Goal: Task Accomplishment & Management: Manage account settings

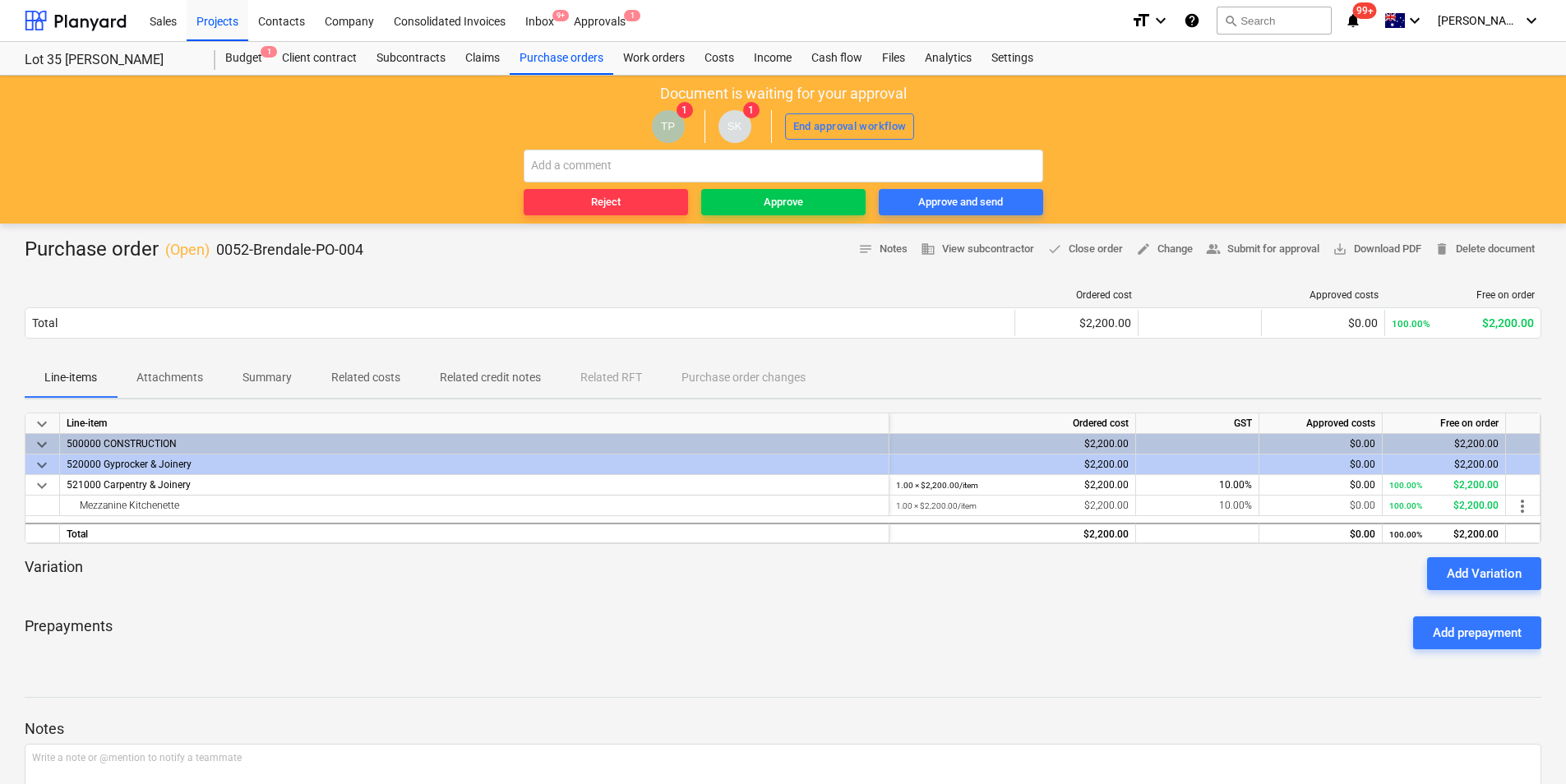
click at [171, 374] on p "Attachments" at bounding box center [170, 378] width 67 height 18
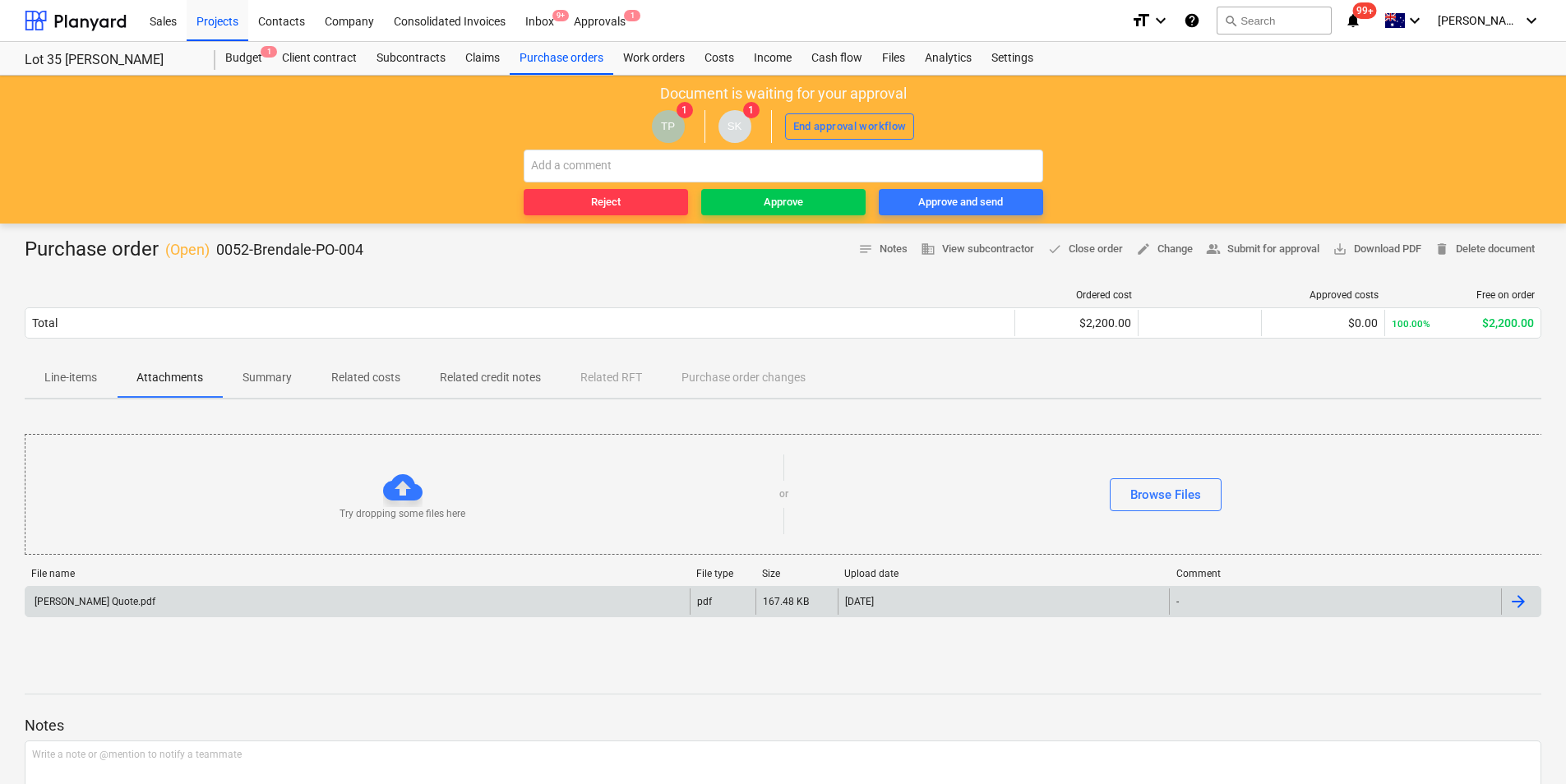
click at [190, 608] on div "[PERSON_NAME] Quote.pdf" at bounding box center [357, 602] width 664 height 26
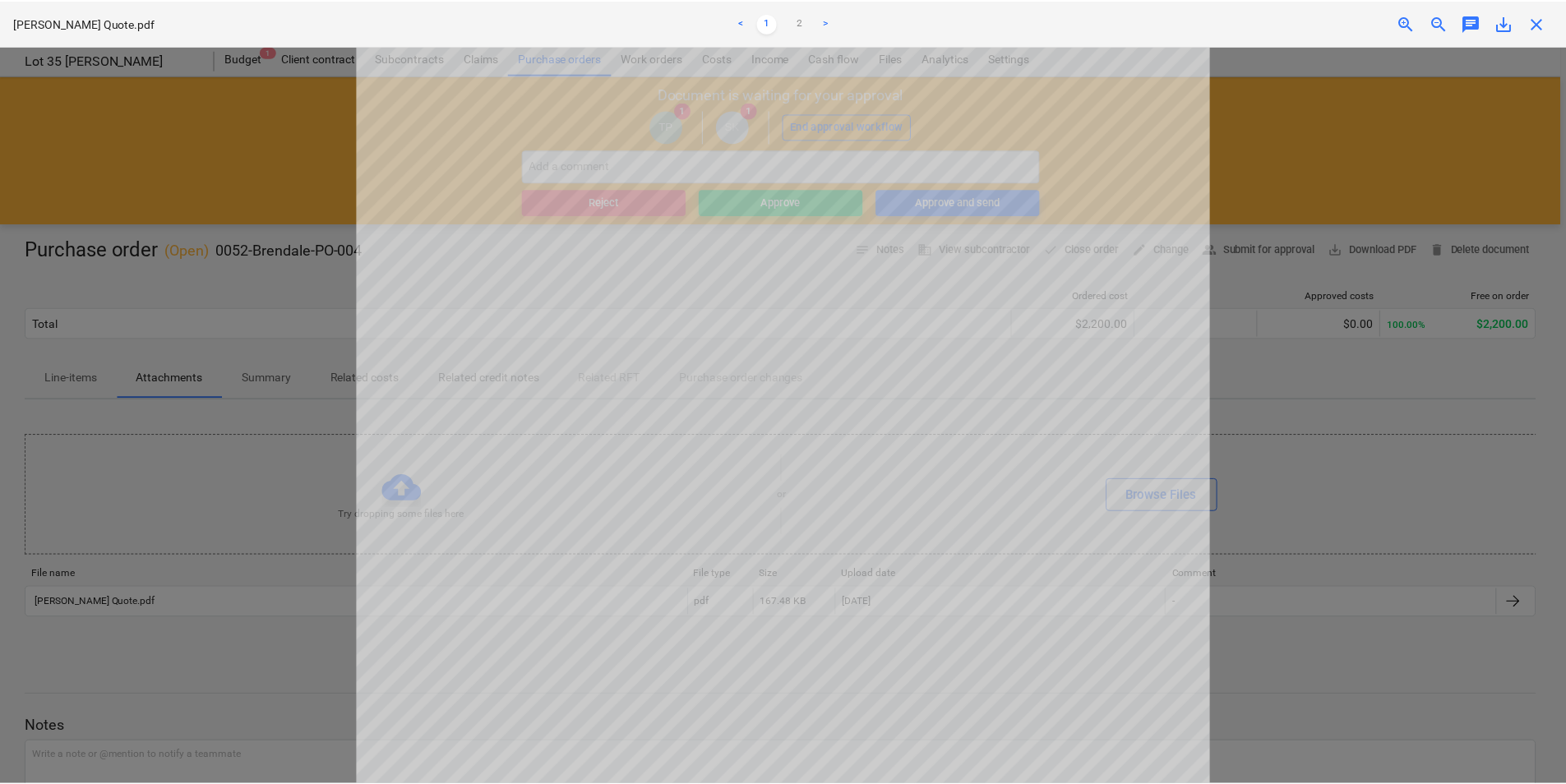
scroll to position [466, 0]
click at [163, 486] on div at bounding box center [786, 415] width 1572 height 738
click at [1536, 18] on span "close" at bounding box center [1542, 23] width 19 height 19
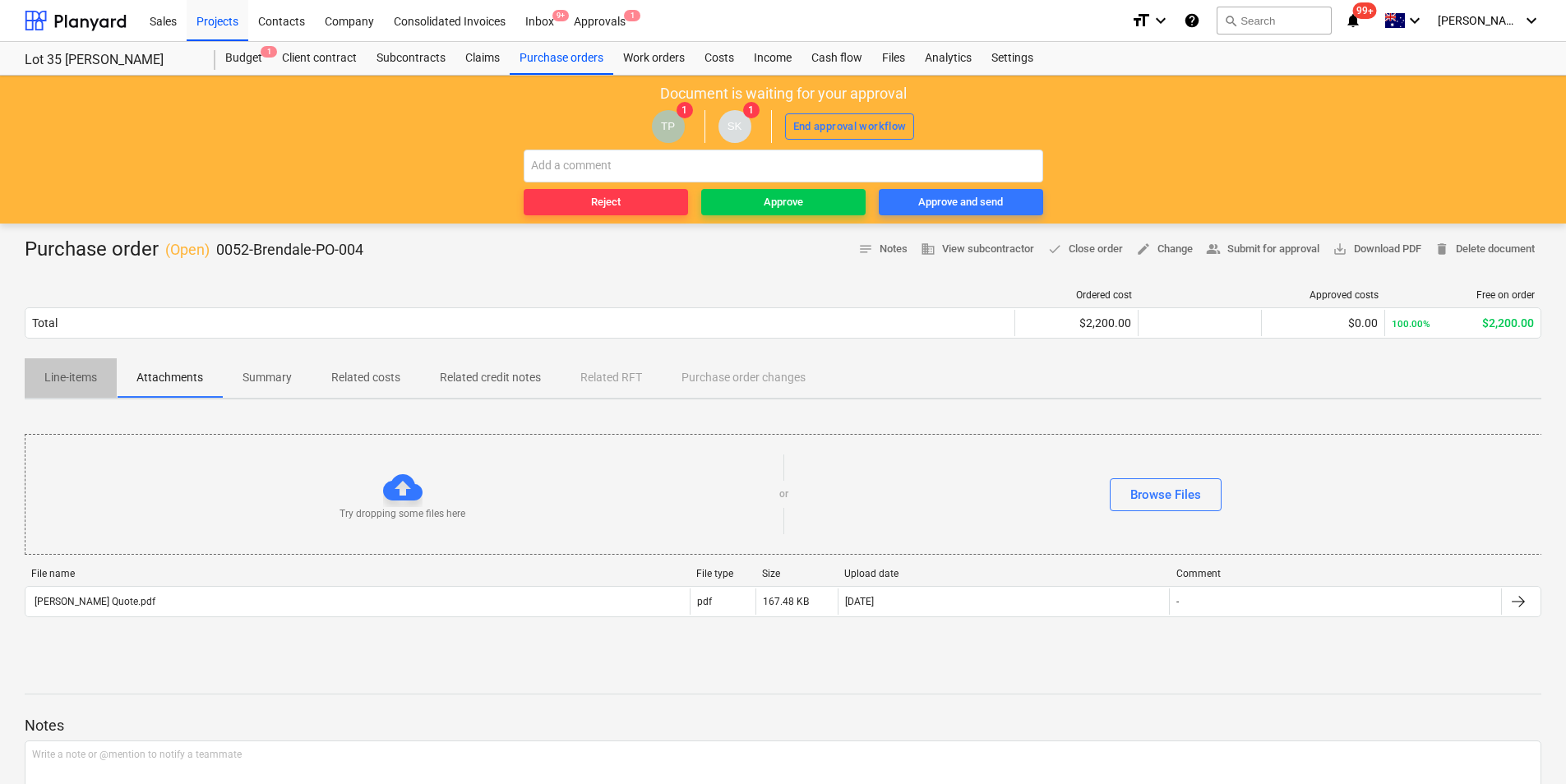
click at [35, 374] on span "Line-items" at bounding box center [70, 377] width 92 height 27
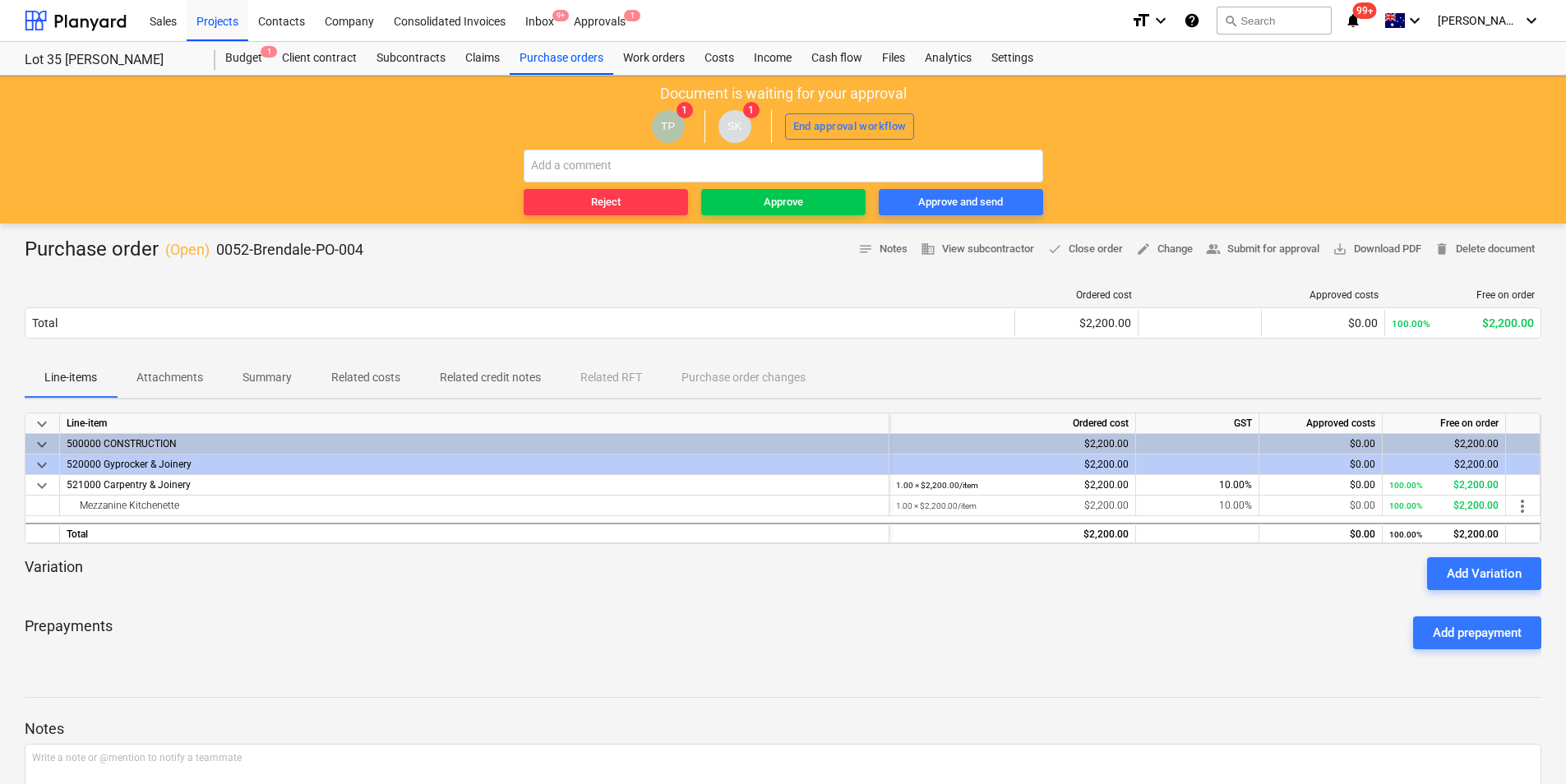
click at [203, 373] on p "Attachments" at bounding box center [170, 378] width 67 height 18
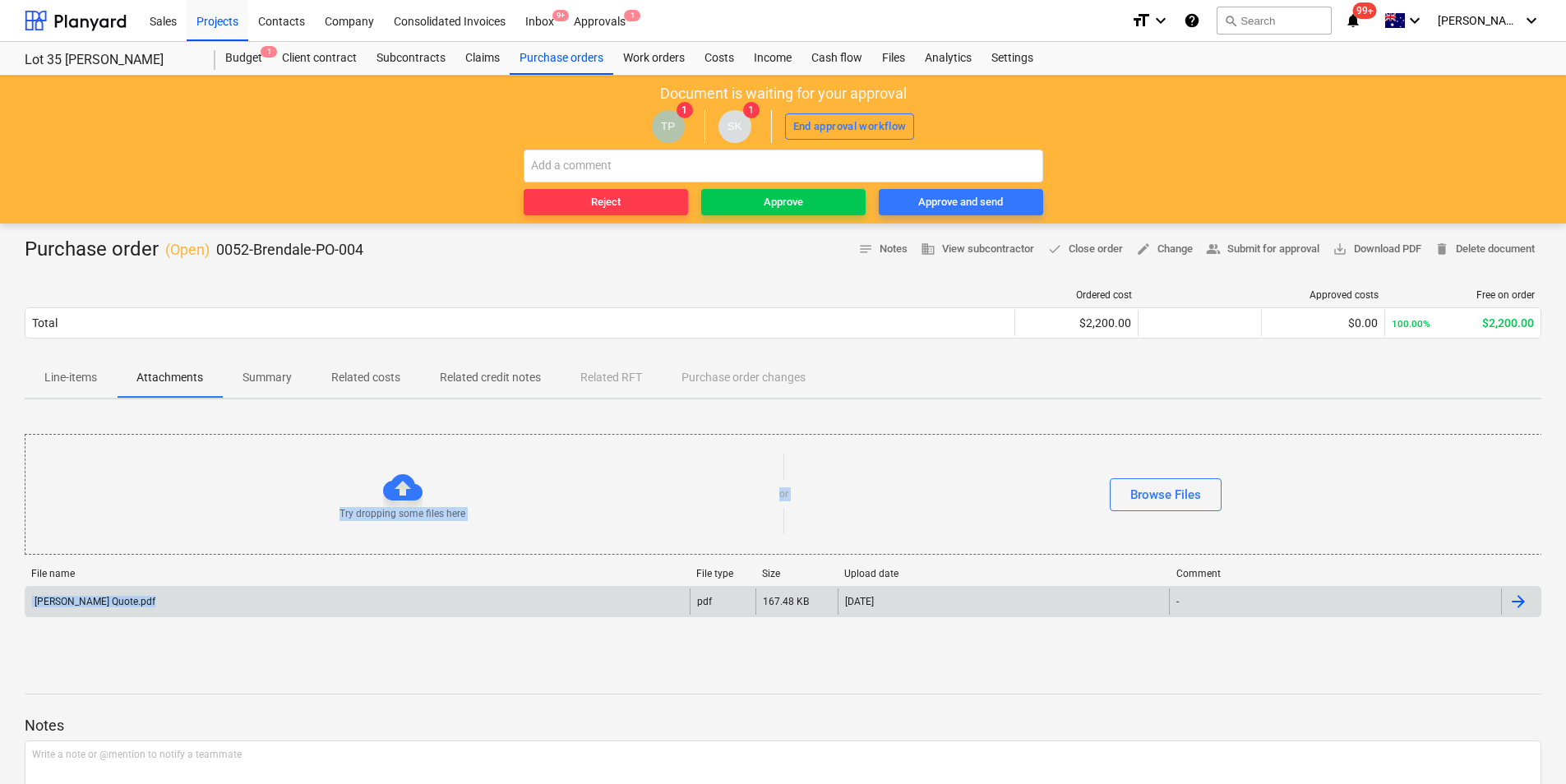
drag, startPoint x: 147, startPoint y: 568, endPoint x: 139, endPoint y: 612, distance: 44.7
click at [139, 612] on div "Try dropping some files here or Browse Files File name File type Size Upload da…" at bounding box center [783, 535] width 1517 height 246
click at [137, 612] on div "[PERSON_NAME] Quote.pdf" at bounding box center [357, 602] width 664 height 26
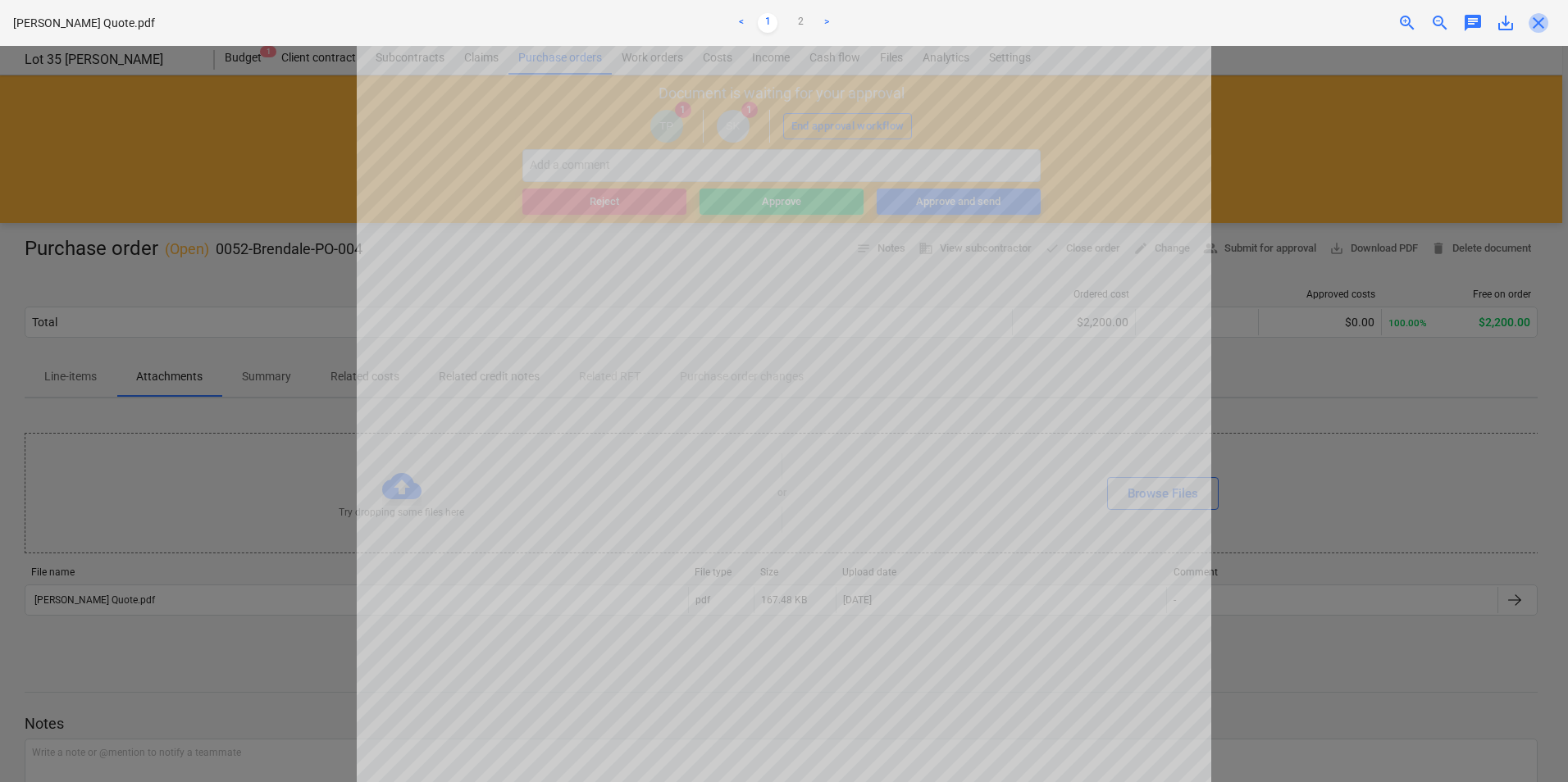
click at [1544, 17] on span "close" at bounding box center [1538, 23] width 19 height 19
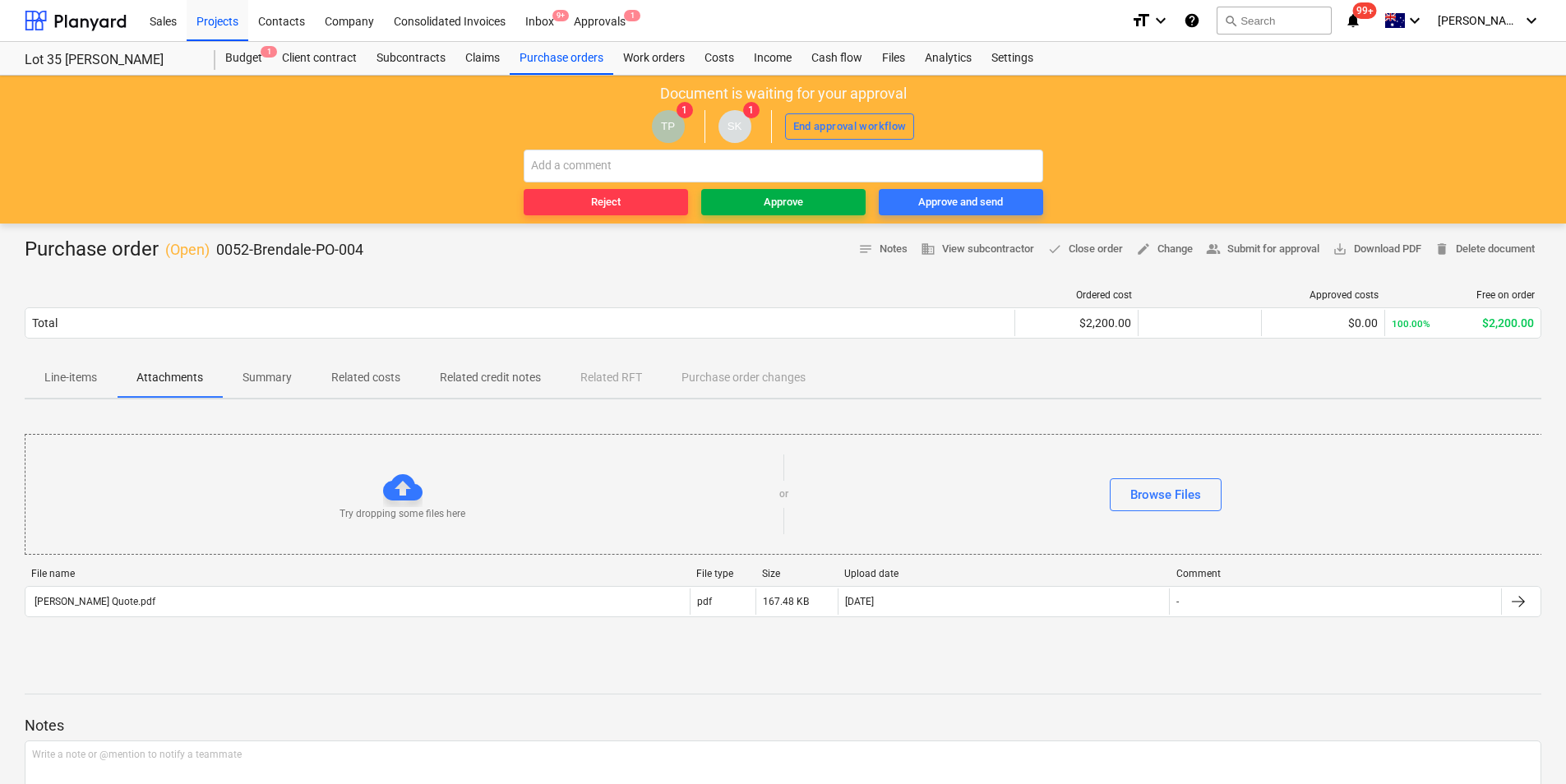
click at [759, 189] on button "Approve" at bounding box center [783, 203] width 164 height 26
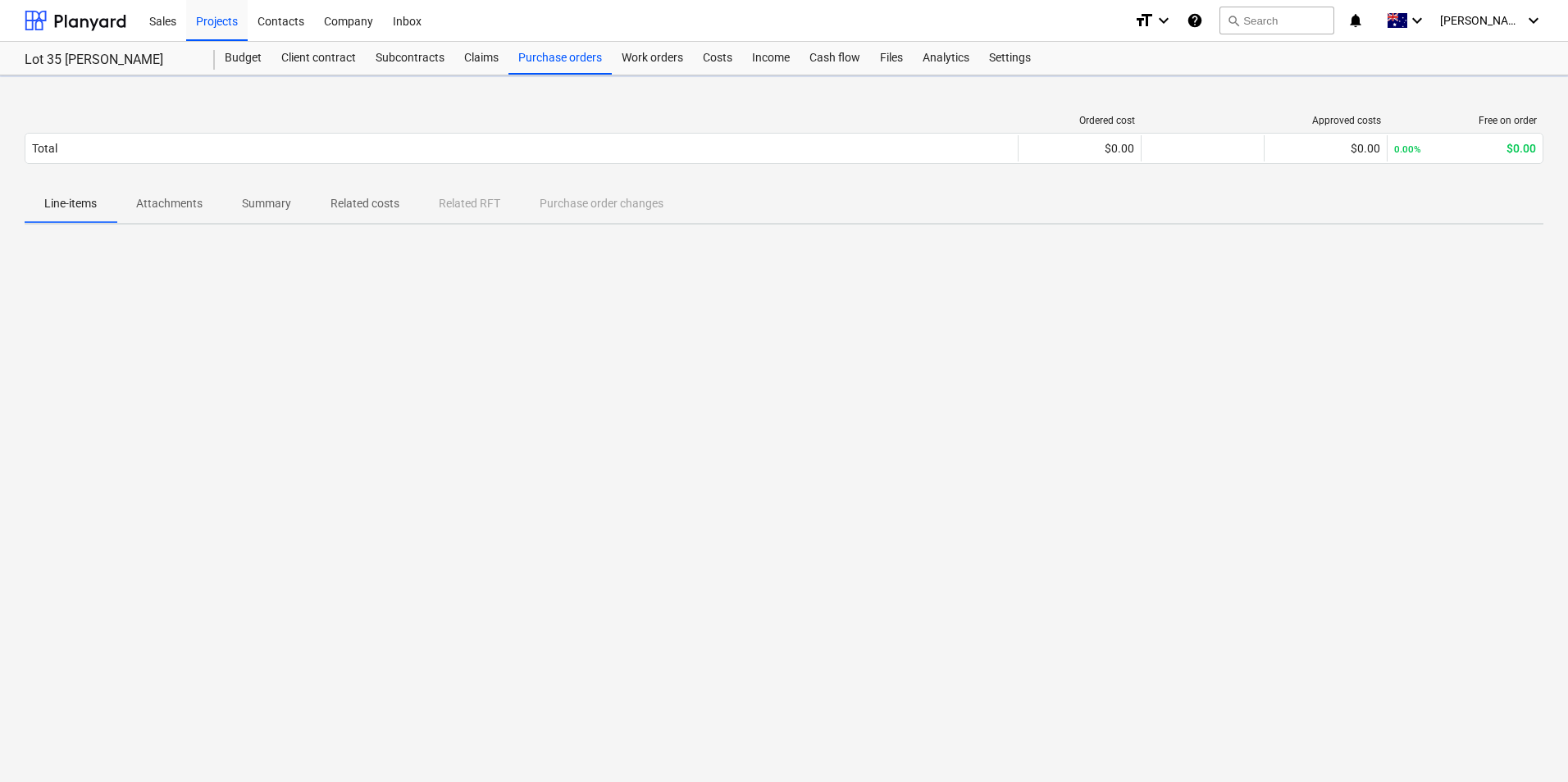
click at [153, 235] on div "Ordered cost Approved costs Free on order Total $0.00 $0.00 0.00% $0.00 Please …" at bounding box center [784, 429] width 1568 height 707
click at [151, 225] on div "Ordered cost Approved costs Free on order Total $0.00 $0.00 0.00% $0.00 Please …" at bounding box center [784, 429] width 1568 height 707
click at [163, 204] on p "Attachments" at bounding box center [170, 204] width 66 height 17
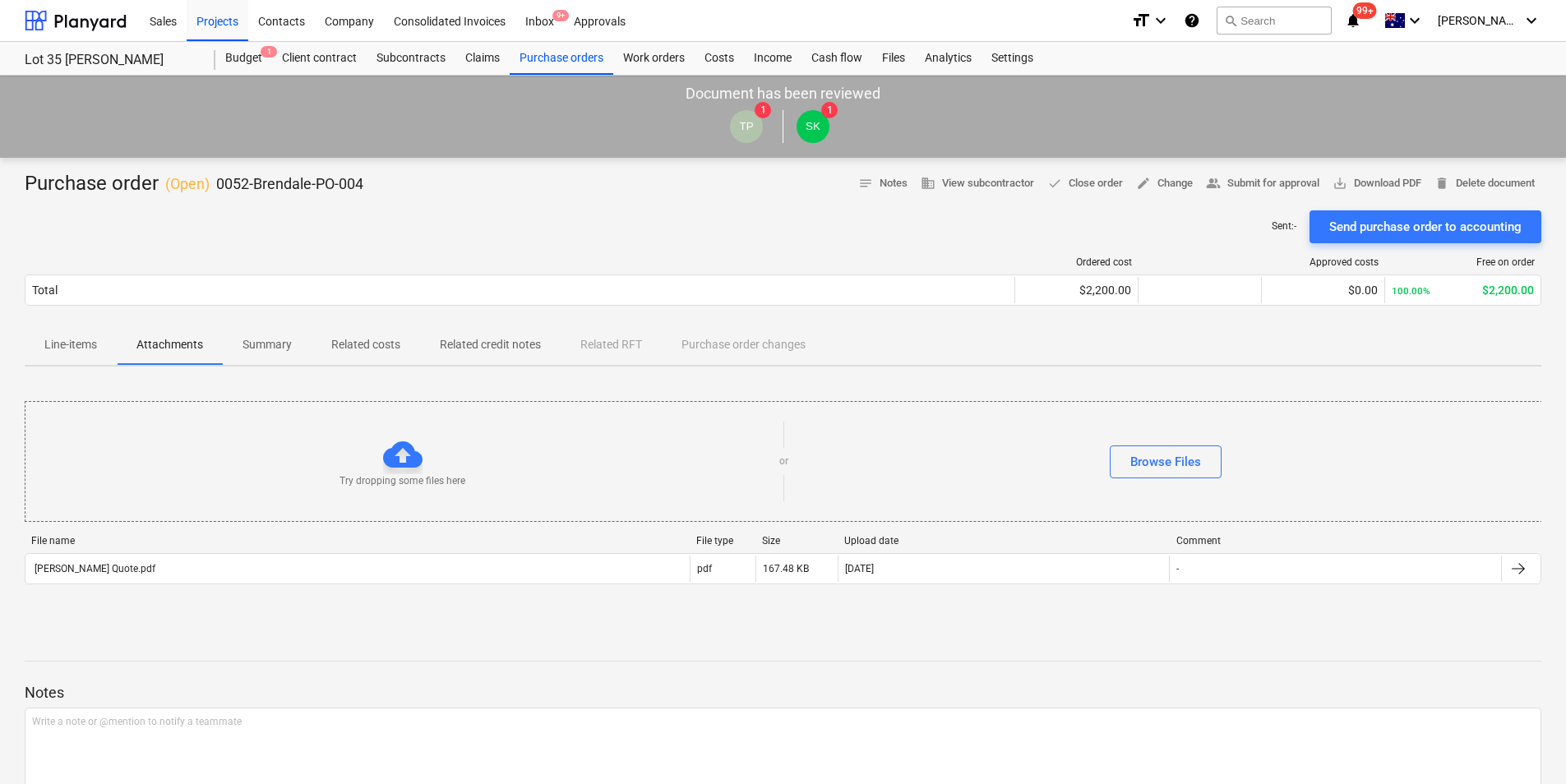
click at [167, 474] on div "Try dropping some files here" at bounding box center [402, 461] width 754 height 53
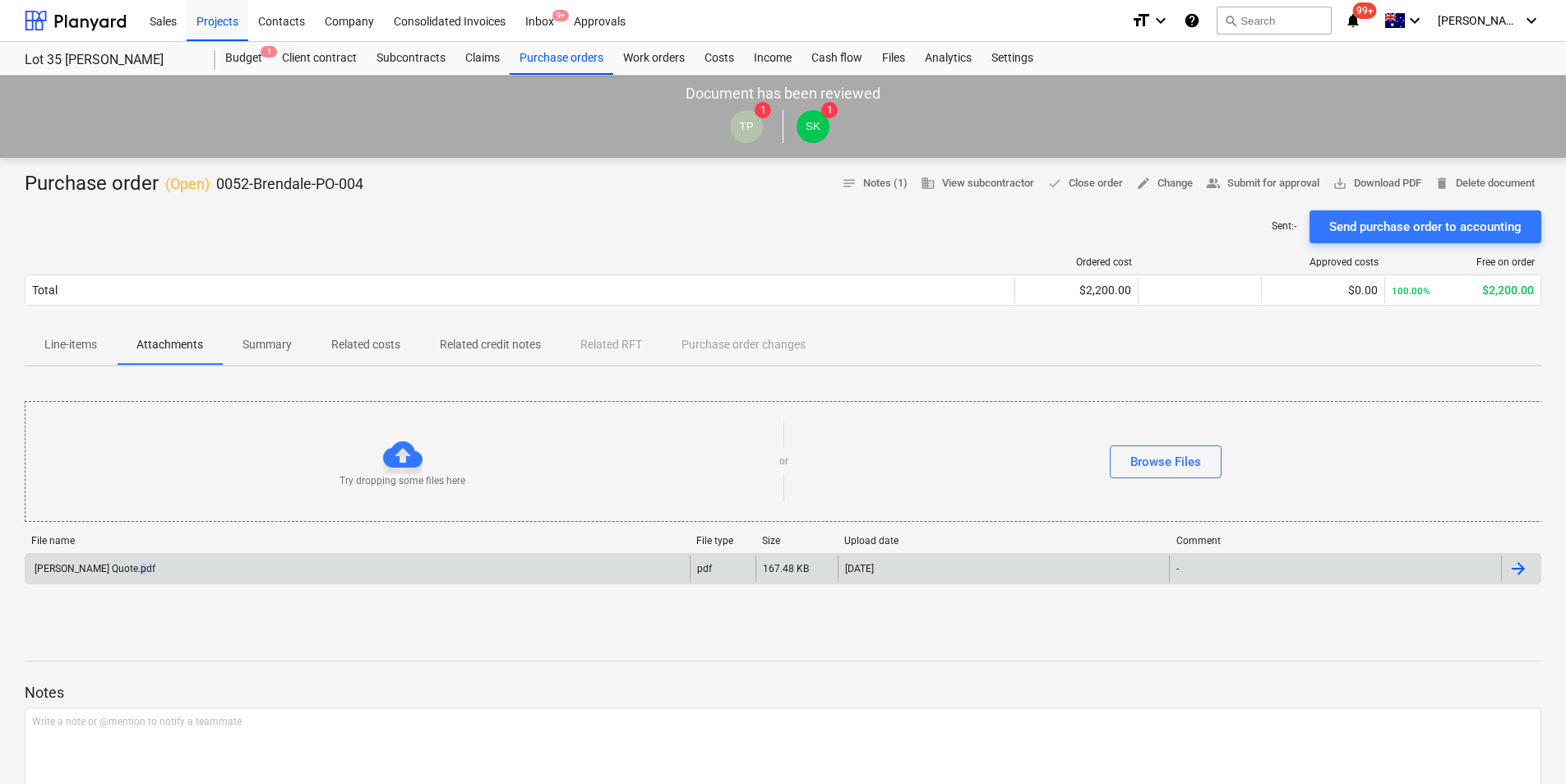
click at [130, 563] on div "[PERSON_NAME] Quote.pdf" at bounding box center [357, 568] width 664 height 26
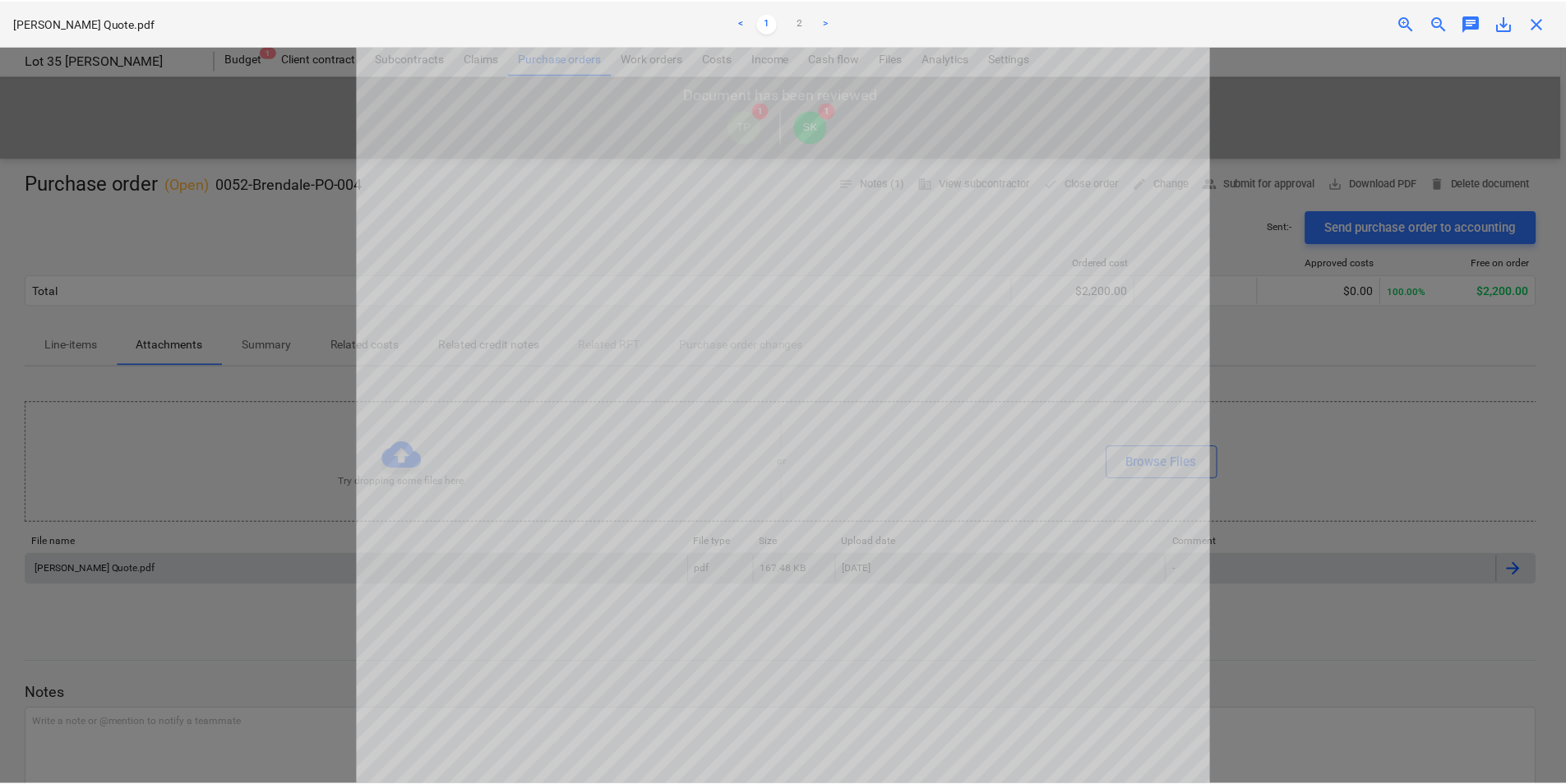
scroll to position [477, 0]
